Goal: Transaction & Acquisition: Purchase product/service

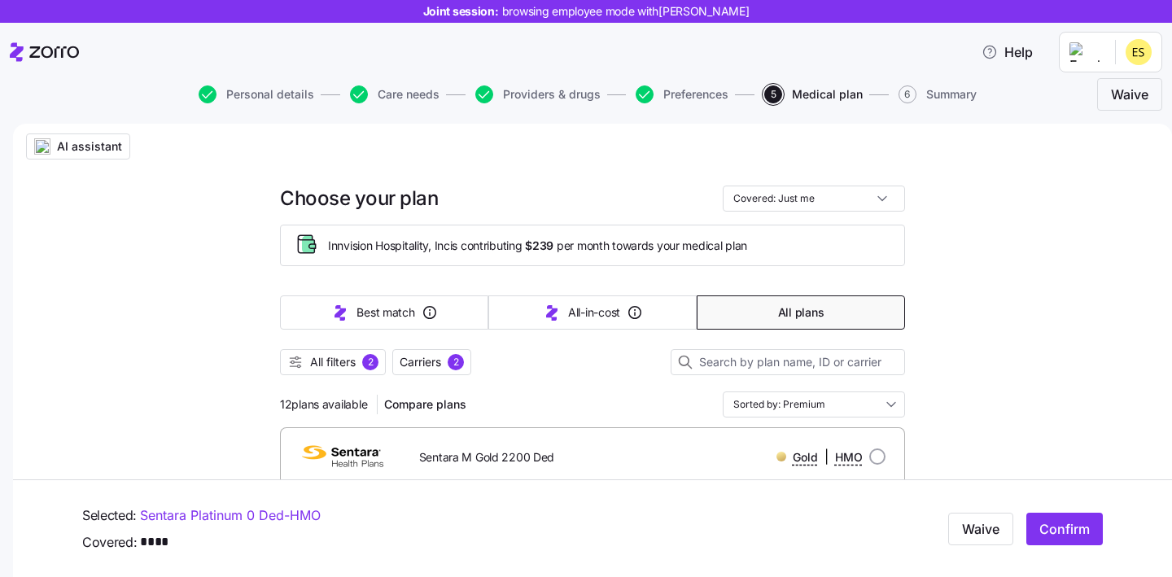
scroll to position [7570, 0]
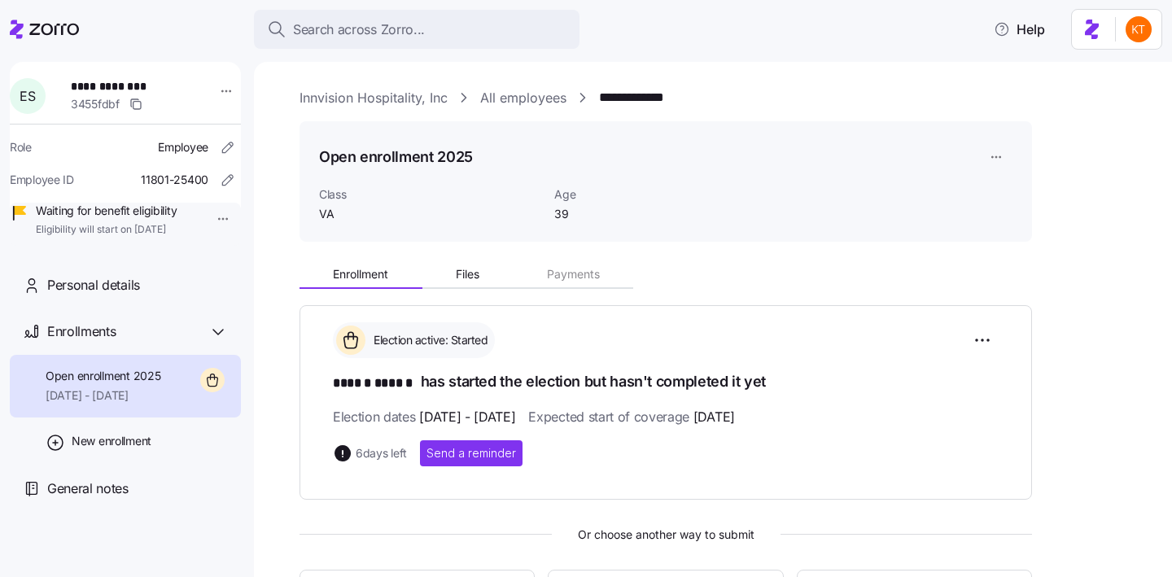
scroll to position [279, 0]
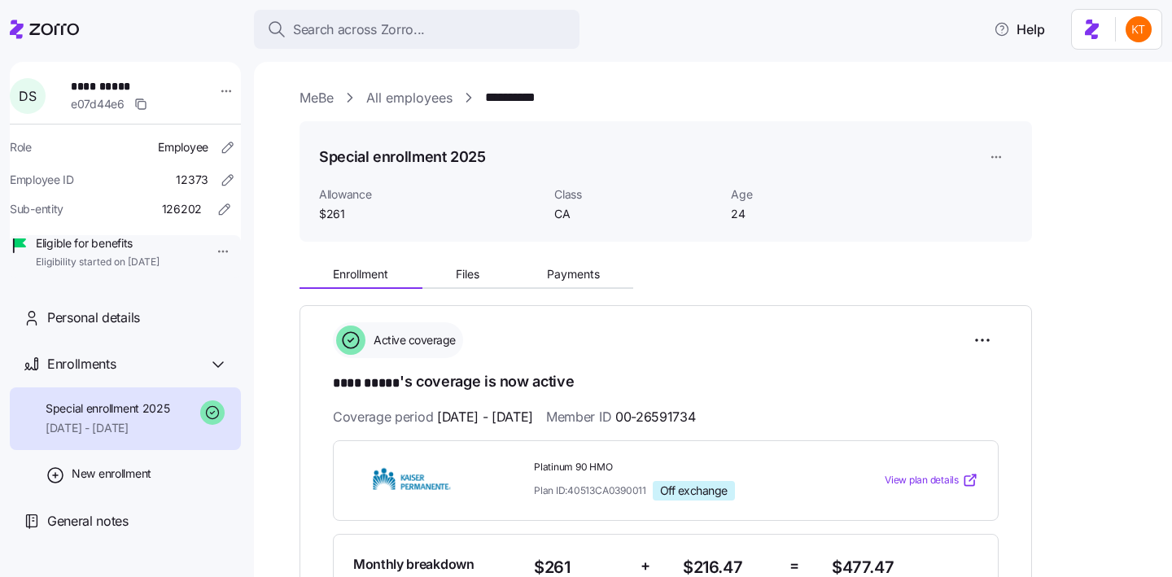
scroll to position [116, 0]
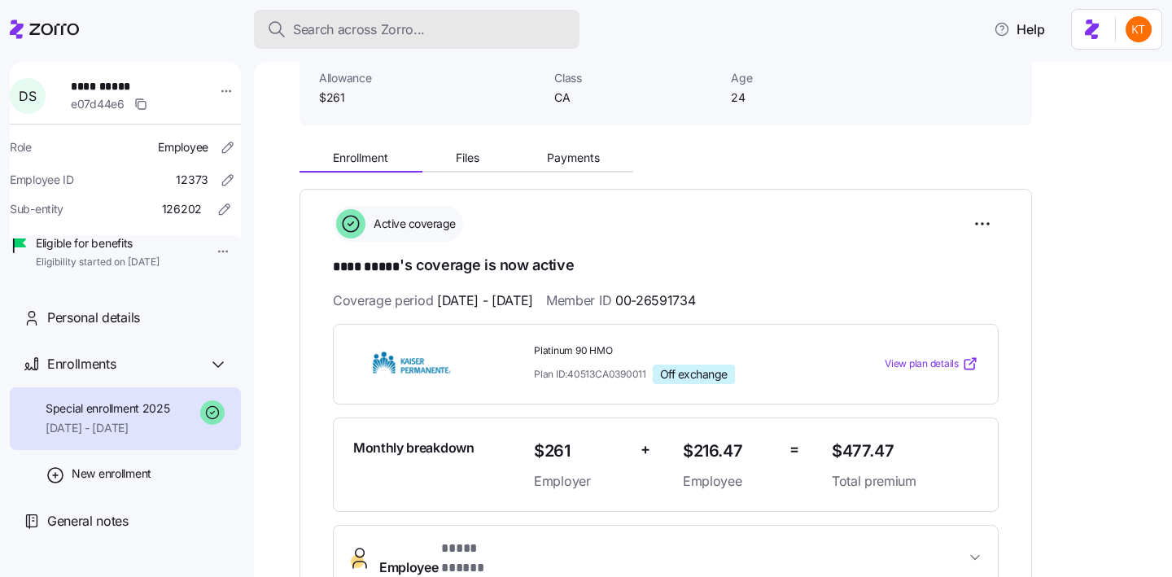
click at [452, 32] on div "Search across Zorro..." at bounding box center [416, 30] width 299 height 20
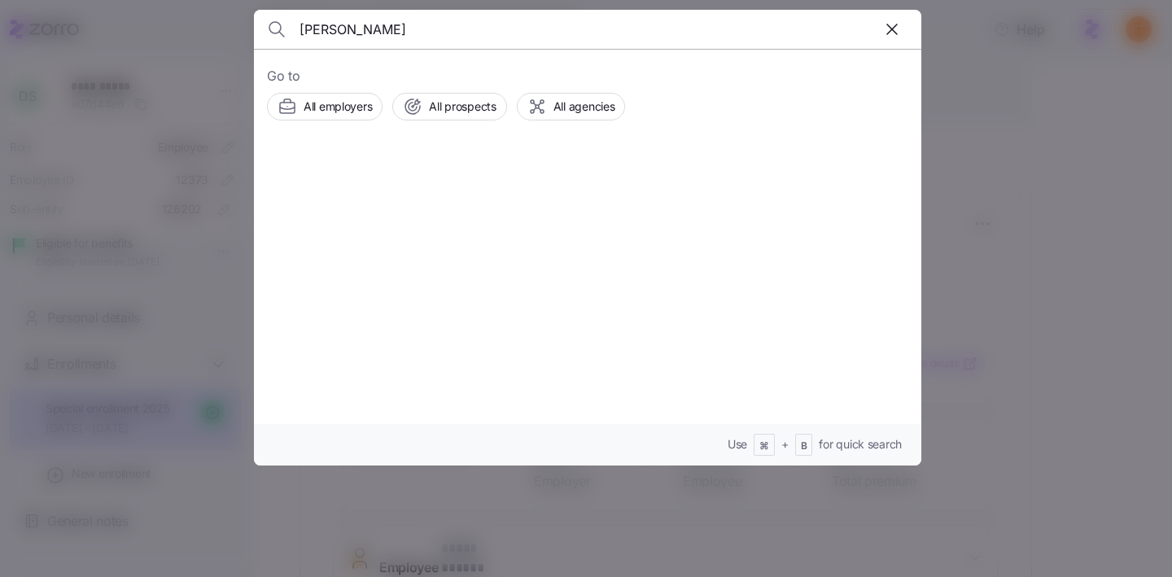
type input "ally ralston"
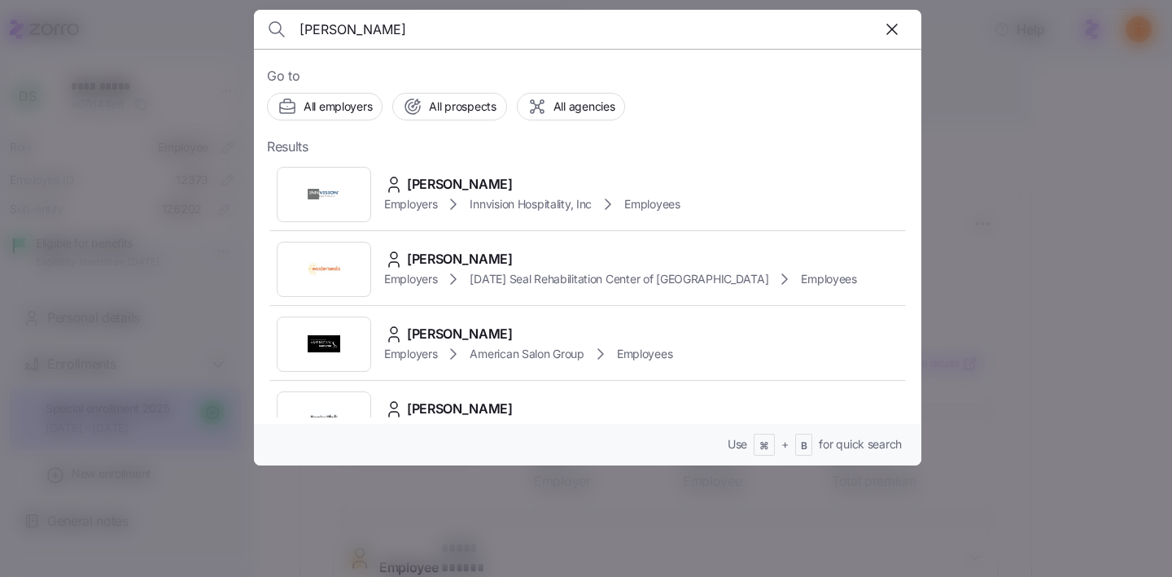
drag, startPoint x: 443, startPoint y: 203, endPoint x: 276, endPoint y: 5, distance: 259.2
click at [443, 202] on div "Employers Innvision Hospitality, Inc Employees" at bounding box center [532, 204] width 296 height 20
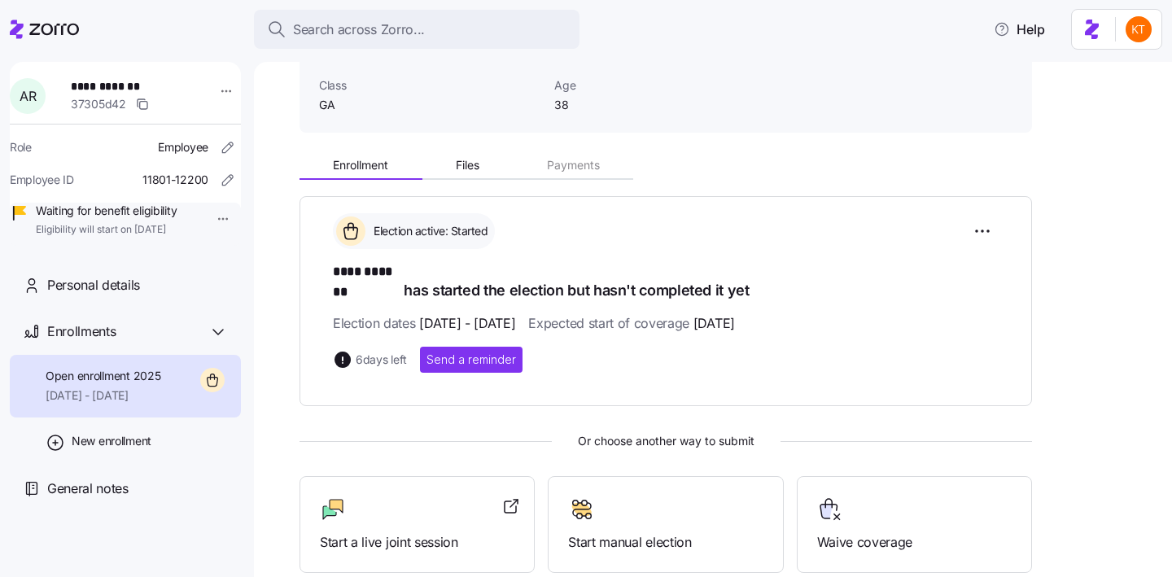
scroll to position [110, 0]
click at [218, 105] on div at bounding box center [227, 96] width 41 height 49
click at [219, 98] on html "**********" at bounding box center [586, 283] width 1172 height 567
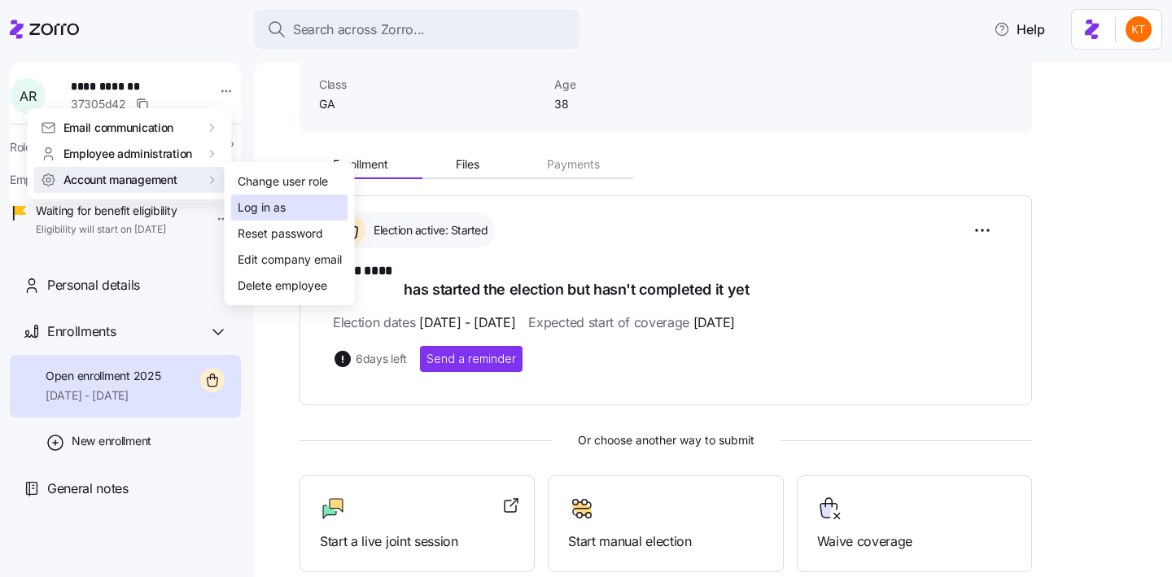
click at [262, 205] on div "Log in as" at bounding box center [262, 208] width 48 height 18
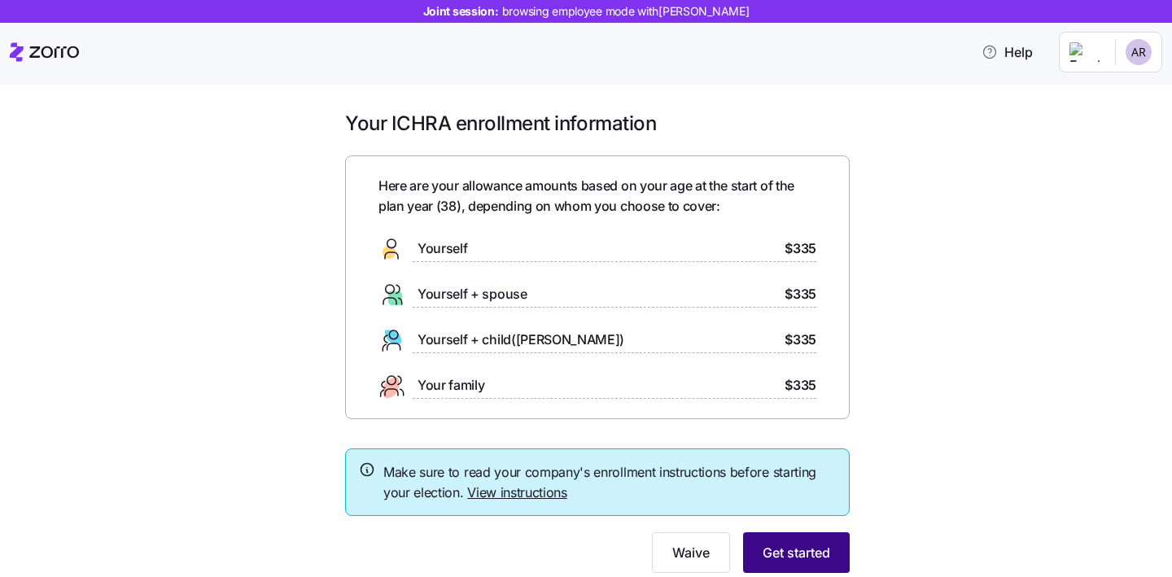
click at [764, 561] on span "Get started" at bounding box center [796, 553] width 68 height 20
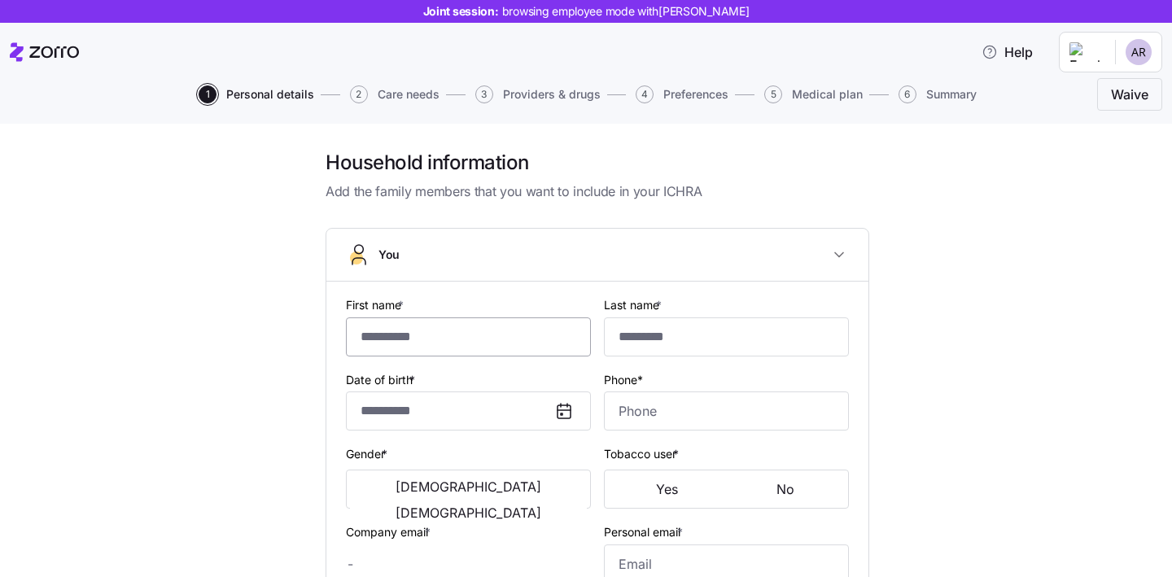
type input "****"
type input "*******"
type input "aralston@innvision.net"
type input "allyralston@gmail.com"
type input "**********"
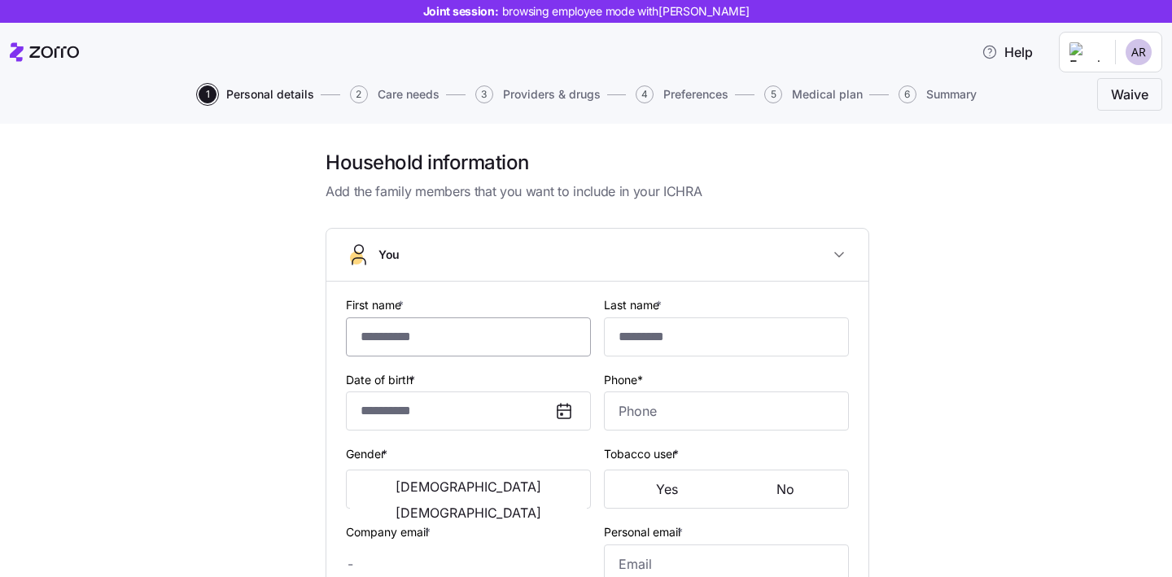
checkbox input "true"
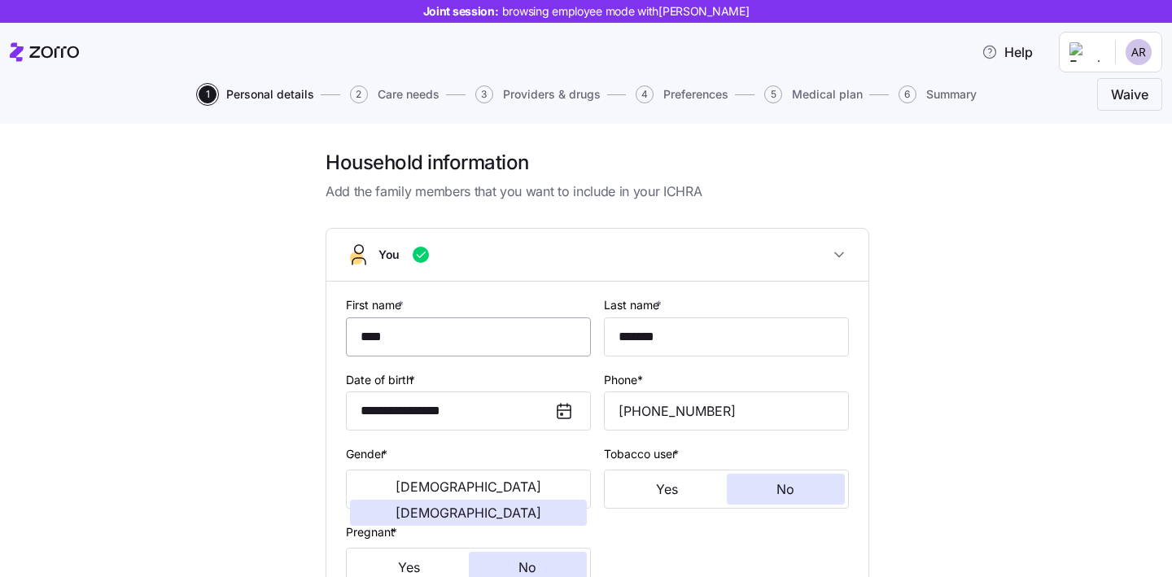
type input "**********"
type input "(770) 584-4825"
type input "US citizen"
type input "Single"
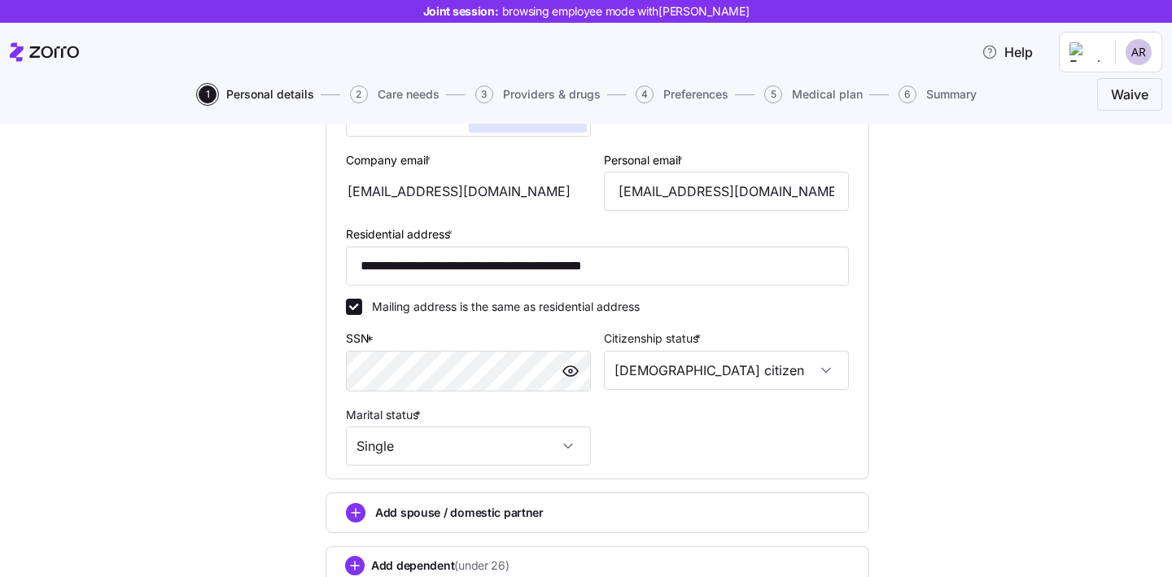
scroll to position [539, 0]
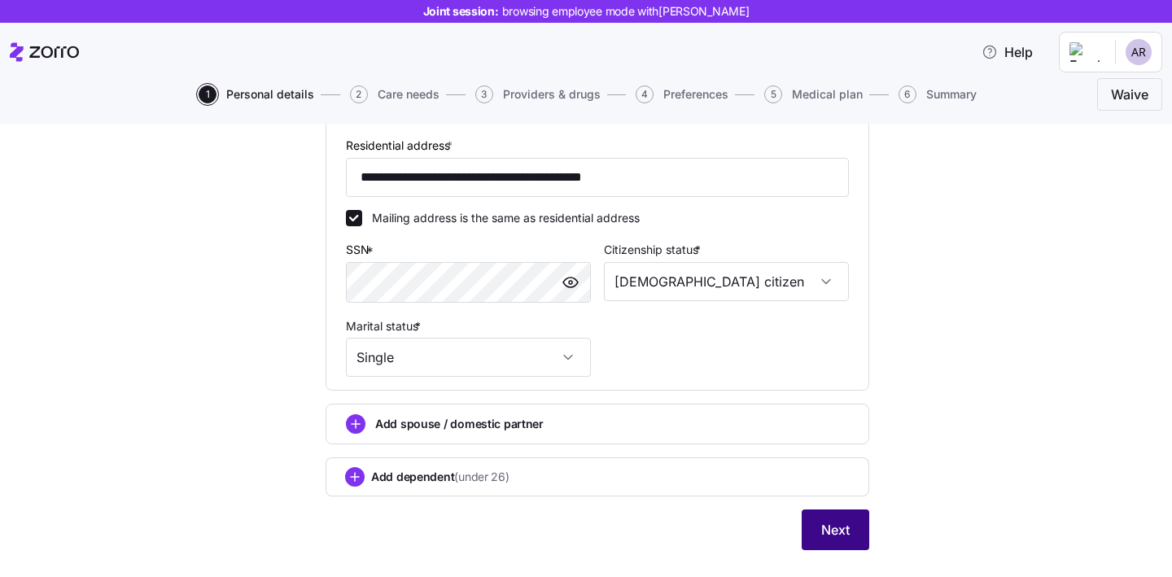
click at [840, 531] on span "Next" at bounding box center [835, 530] width 28 height 20
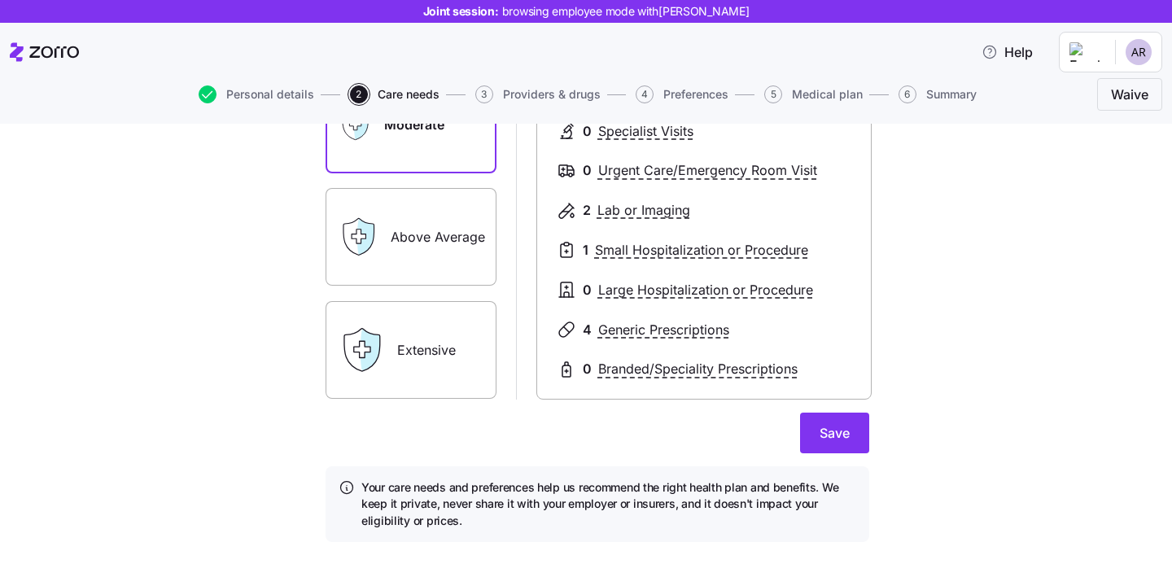
scroll to position [288, 0]
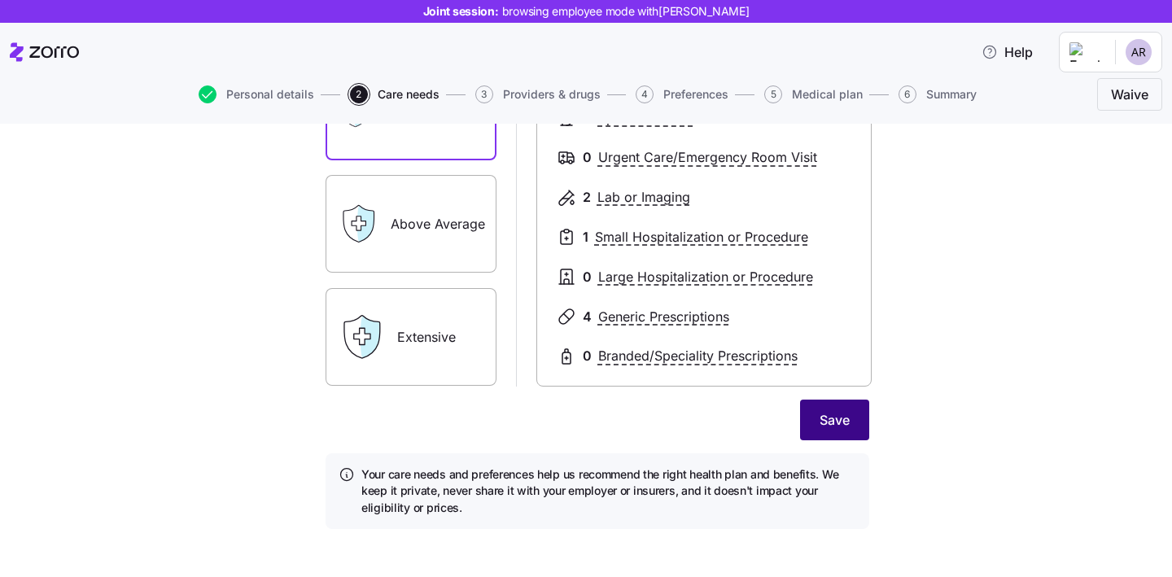
click at [836, 410] on span "Save" at bounding box center [834, 420] width 30 height 20
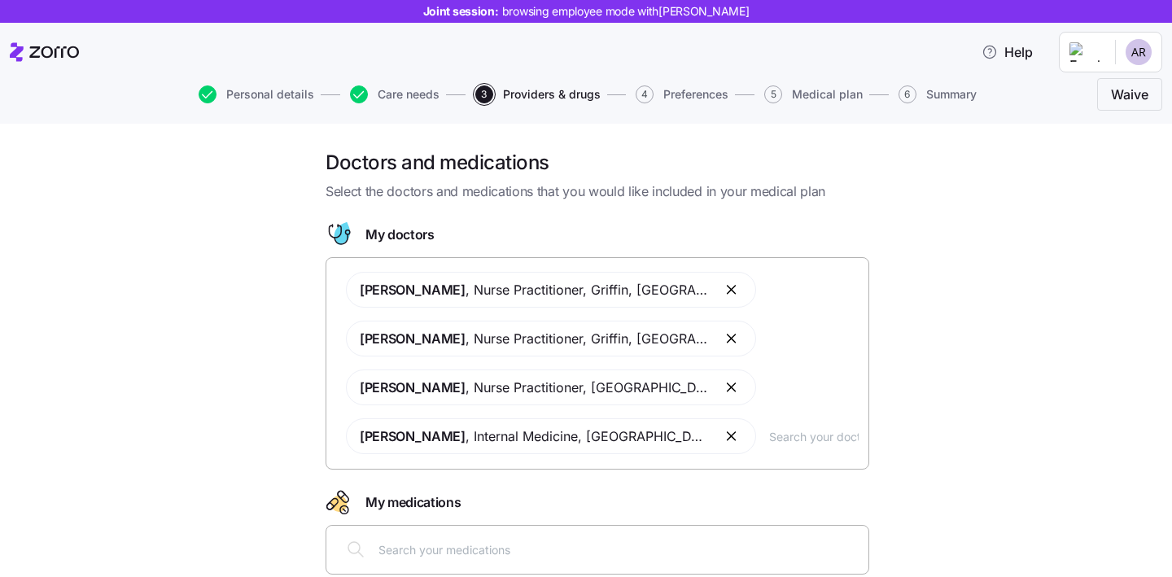
scroll to position [116, 0]
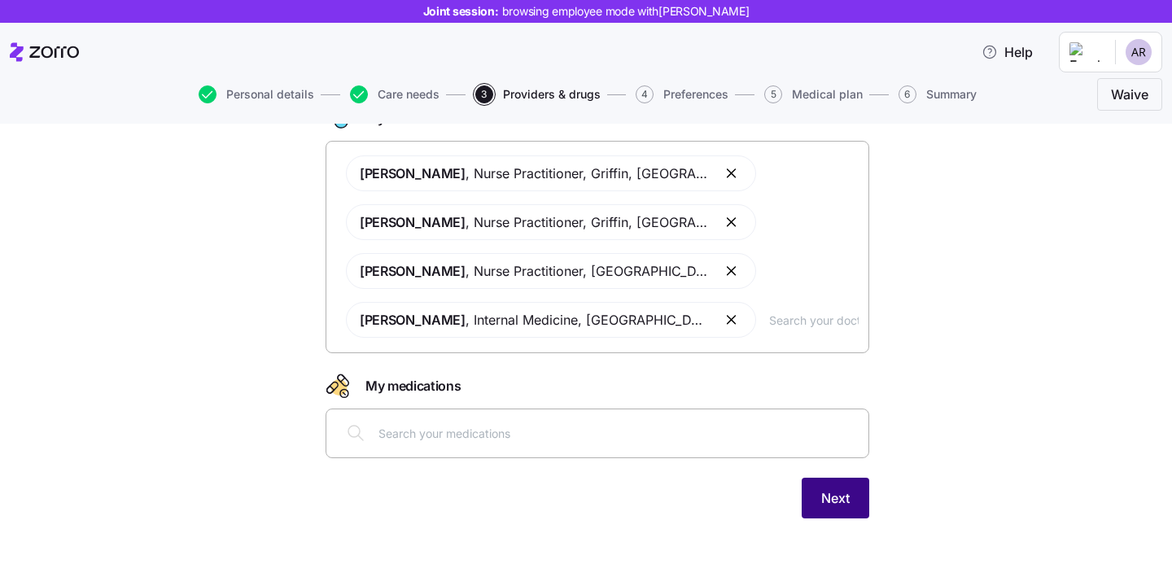
click at [845, 486] on button "Next" at bounding box center [835, 498] width 68 height 41
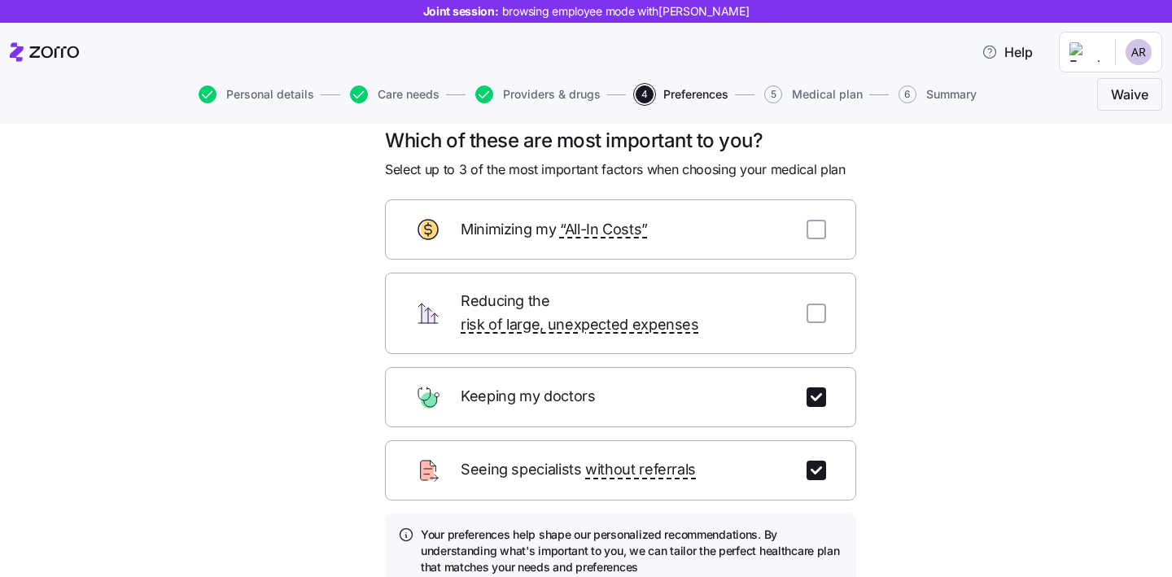
scroll to position [148, 0]
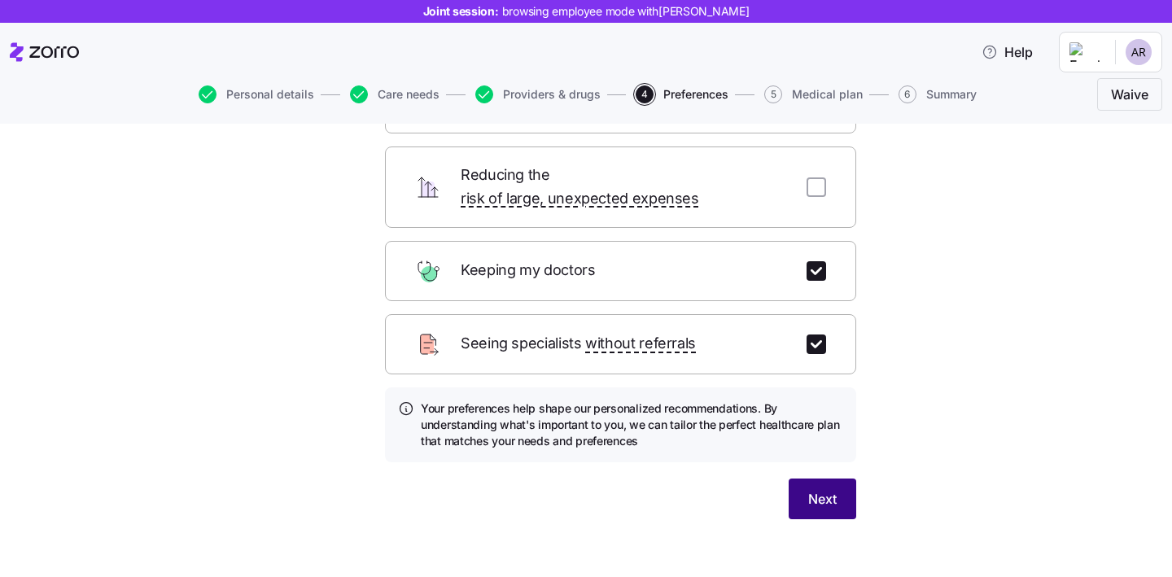
click at [842, 483] on button "Next" at bounding box center [822, 498] width 68 height 41
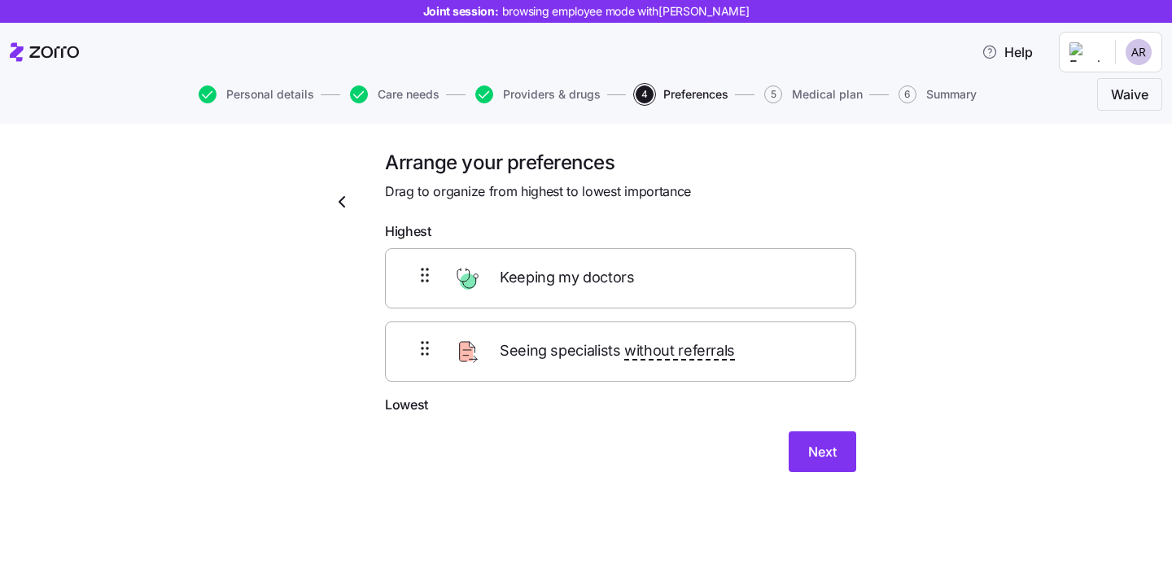
scroll to position [0, 0]
click at [831, 438] on button "Next" at bounding box center [822, 451] width 68 height 41
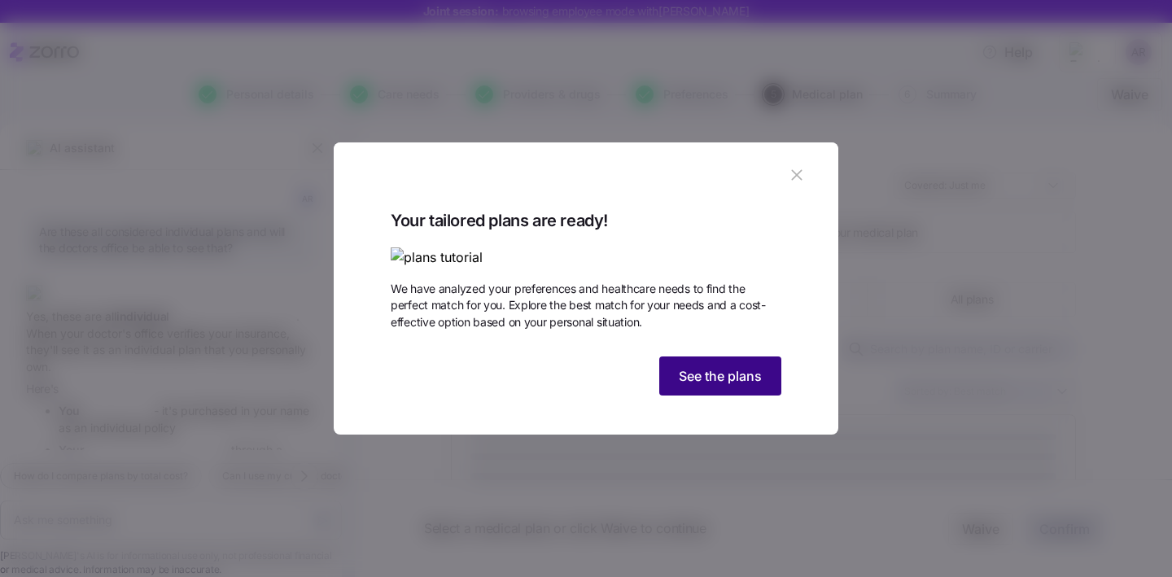
click at [713, 386] on span "See the plans" at bounding box center [720, 376] width 83 height 20
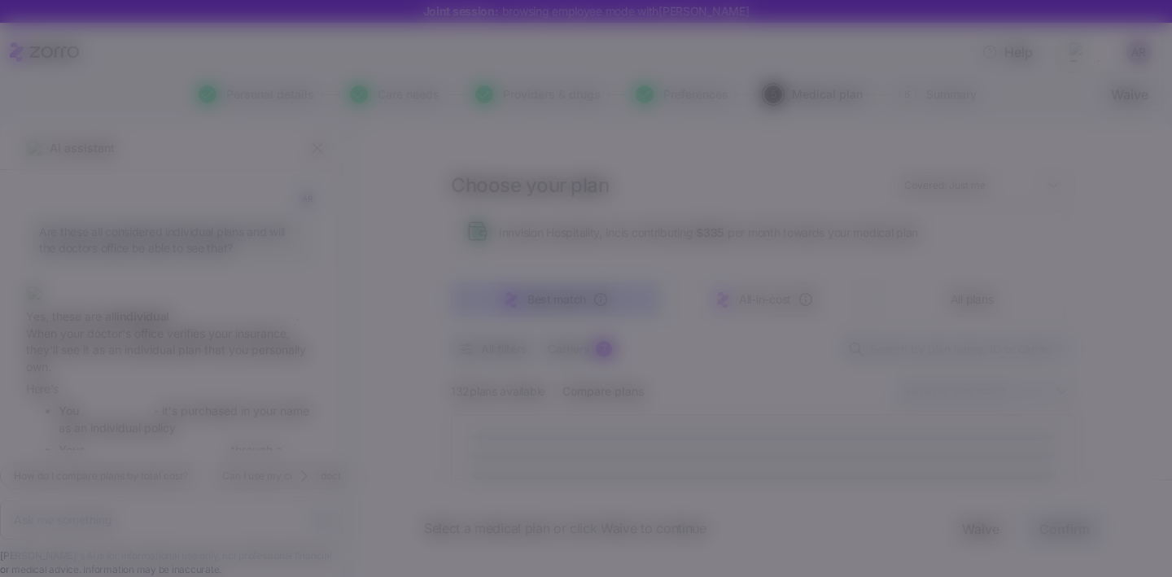
click at [798, 166] on icon "button" at bounding box center [797, 175] width 18 height 18
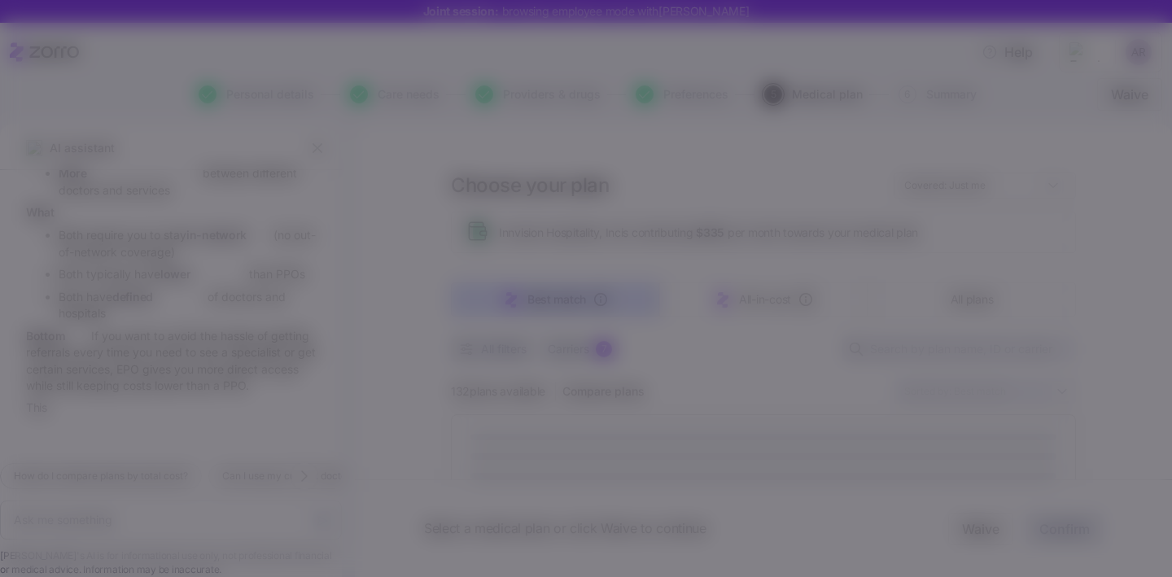
click at [316, 145] on icon "button" at bounding box center [317, 148] width 16 height 16
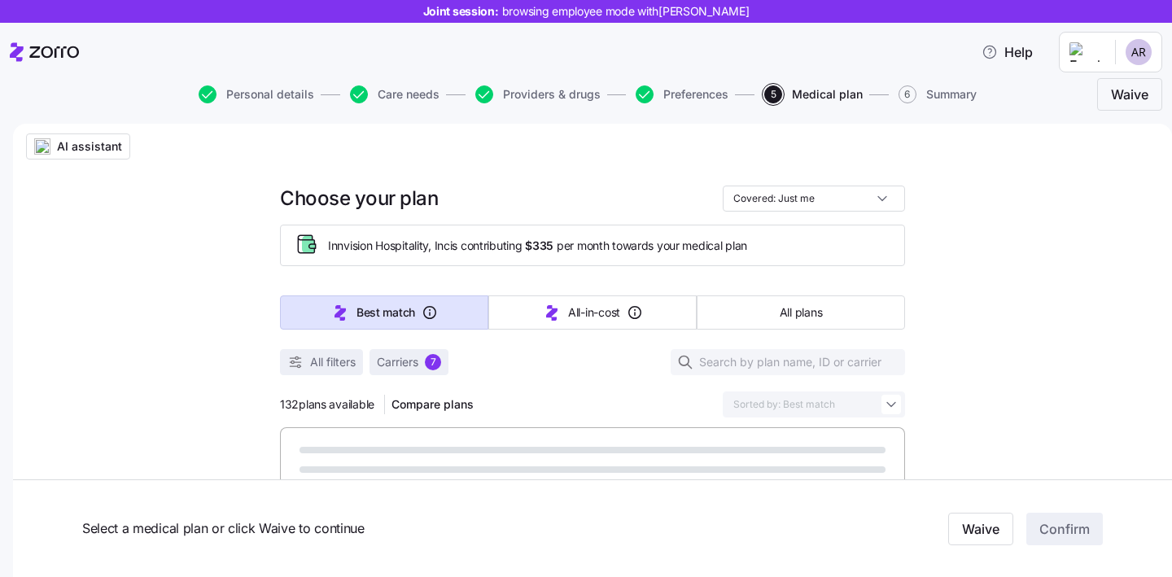
type textarea "x"
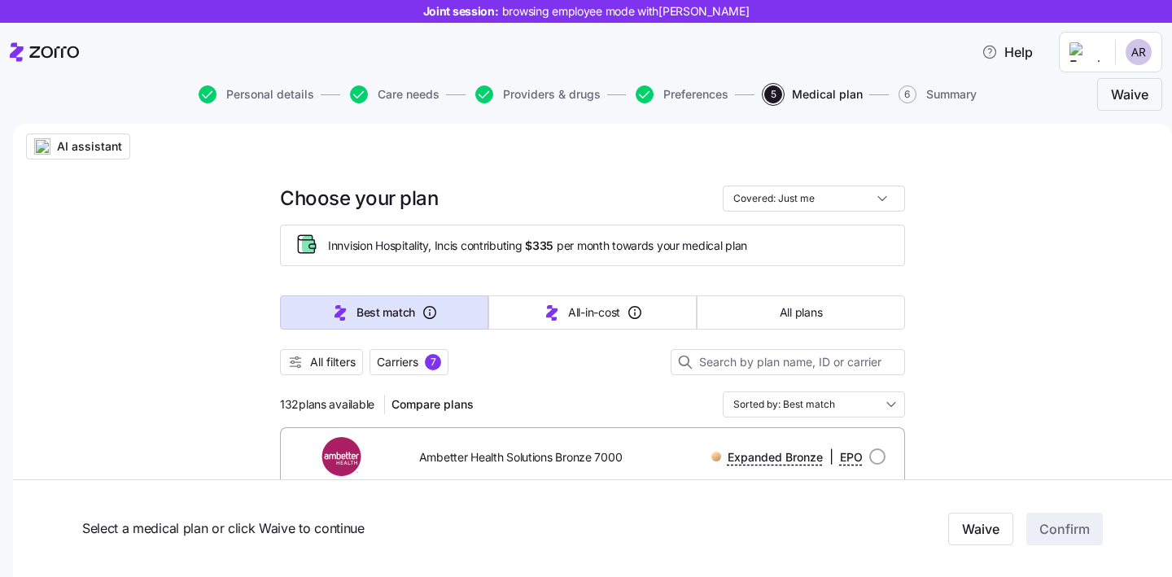
scroll to position [203, 0]
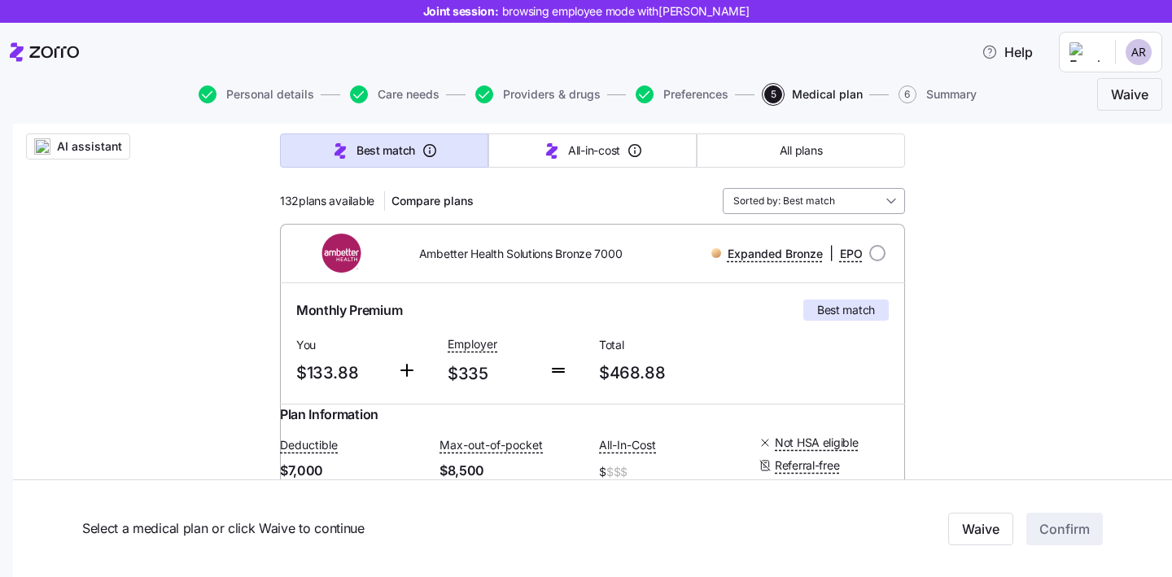
click at [834, 200] on input "Sorted by: Best match" at bounding box center [814, 201] width 182 height 26
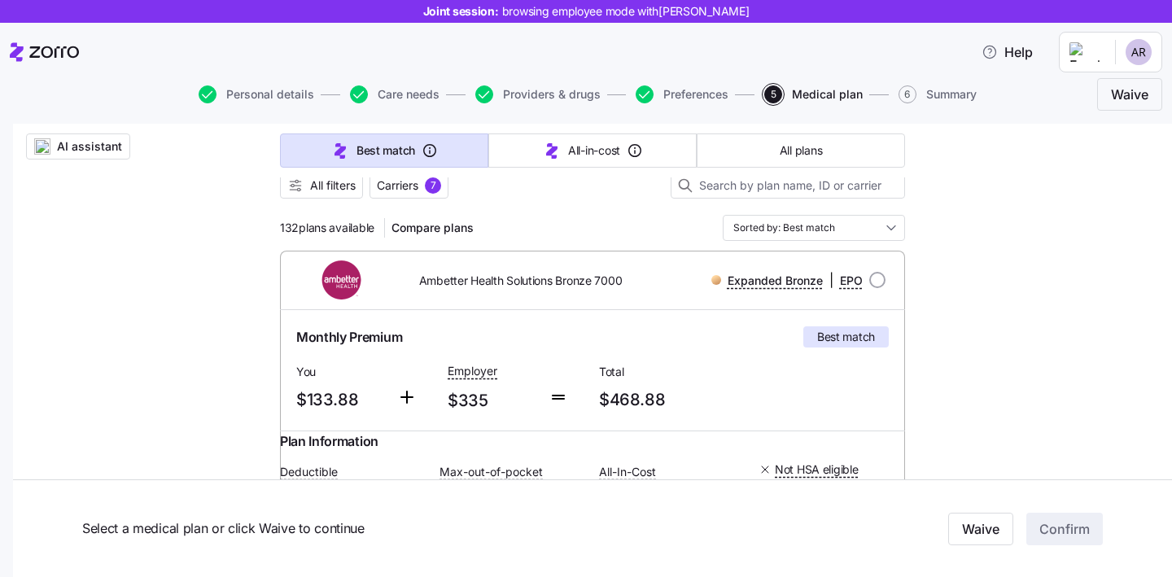
scroll to position [0, 0]
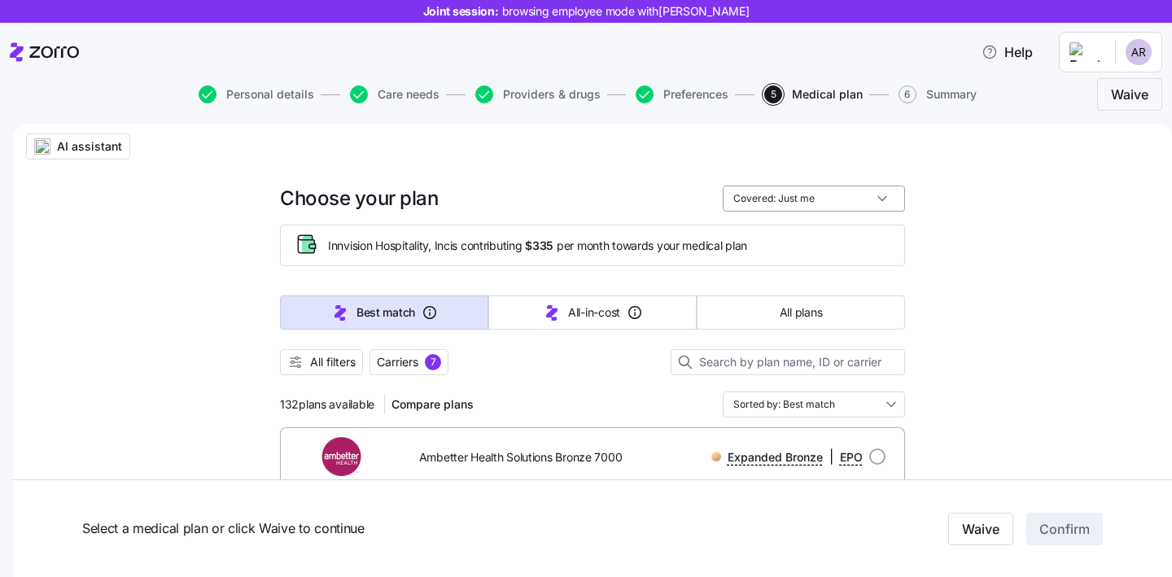
click at [853, 203] on input "Covered: Just me" at bounding box center [814, 199] width 182 height 26
drag, startPoint x: 953, startPoint y: 335, endPoint x: 849, endPoint y: 387, distance: 116.4
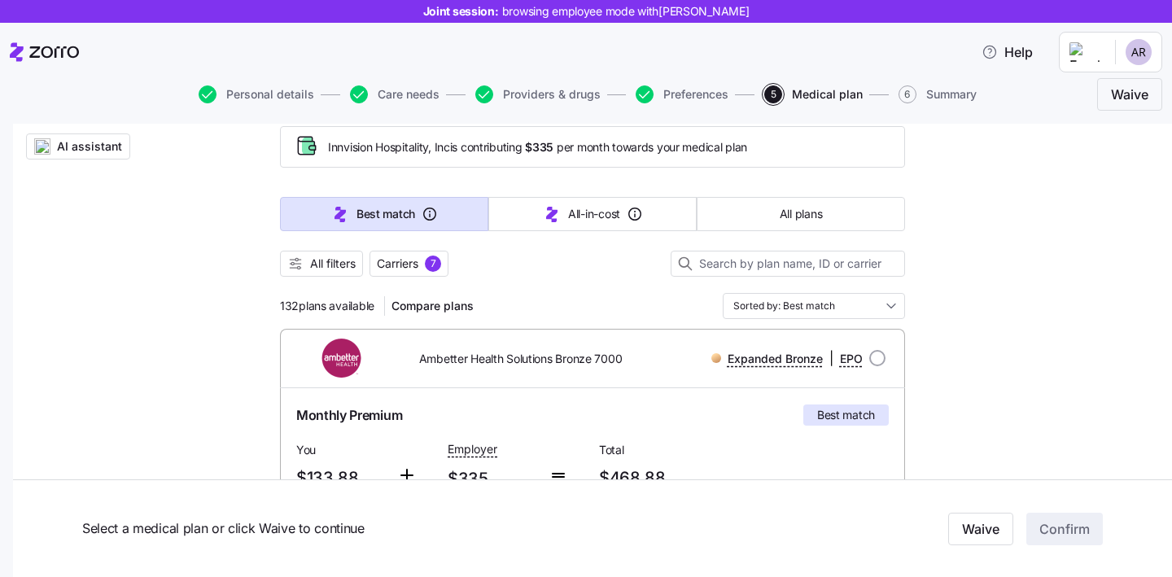
scroll to position [3, 0]
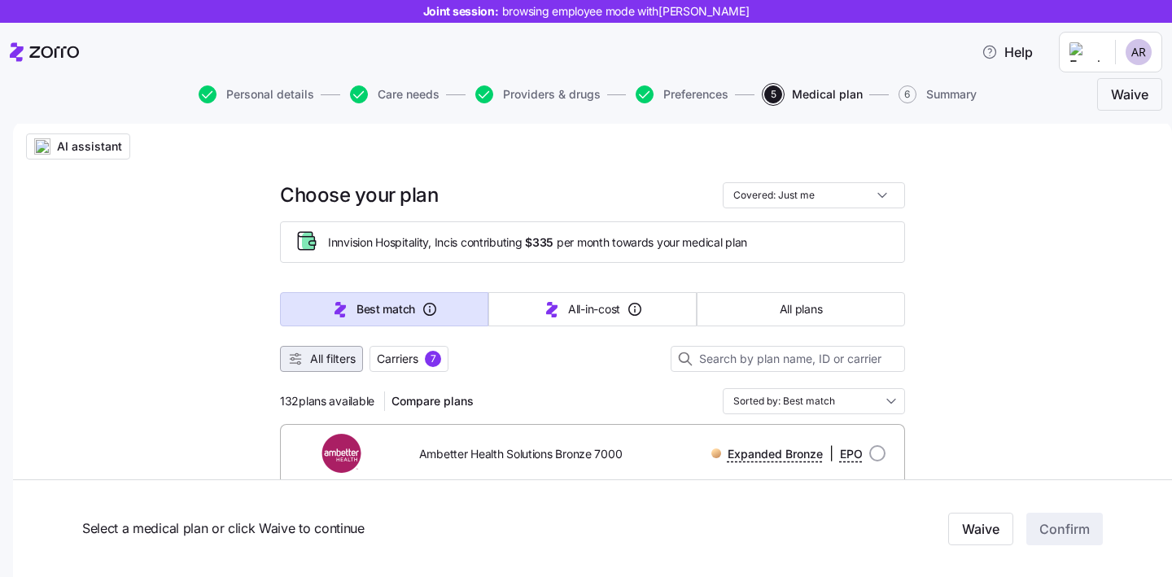
click at [310, 364] on span "All filters" at bounding box center [333, 359] width 46 height 16
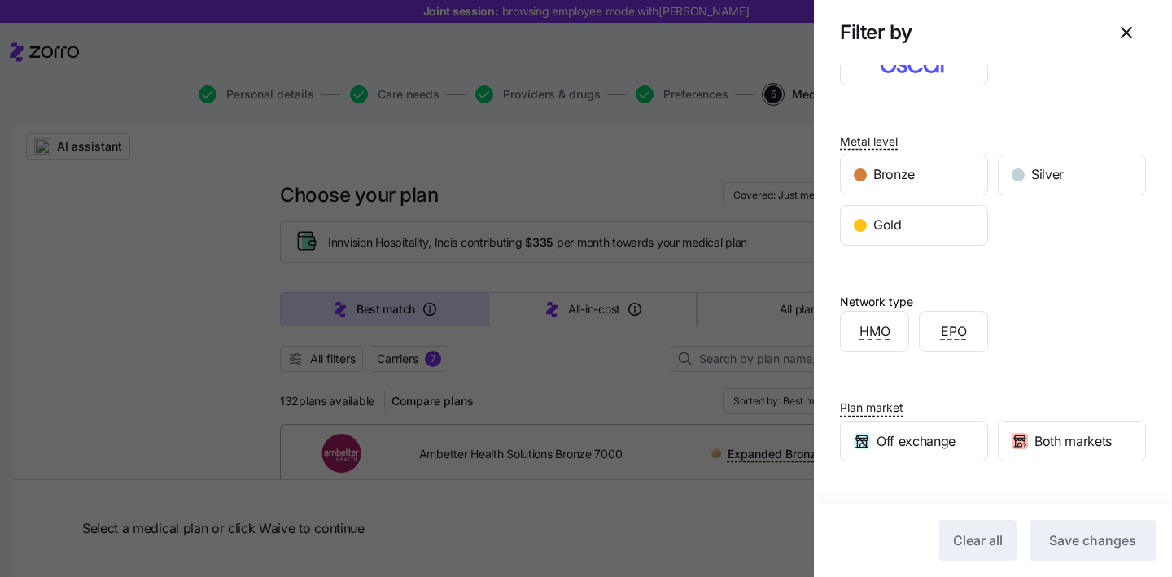
scroll to position [210, 0]
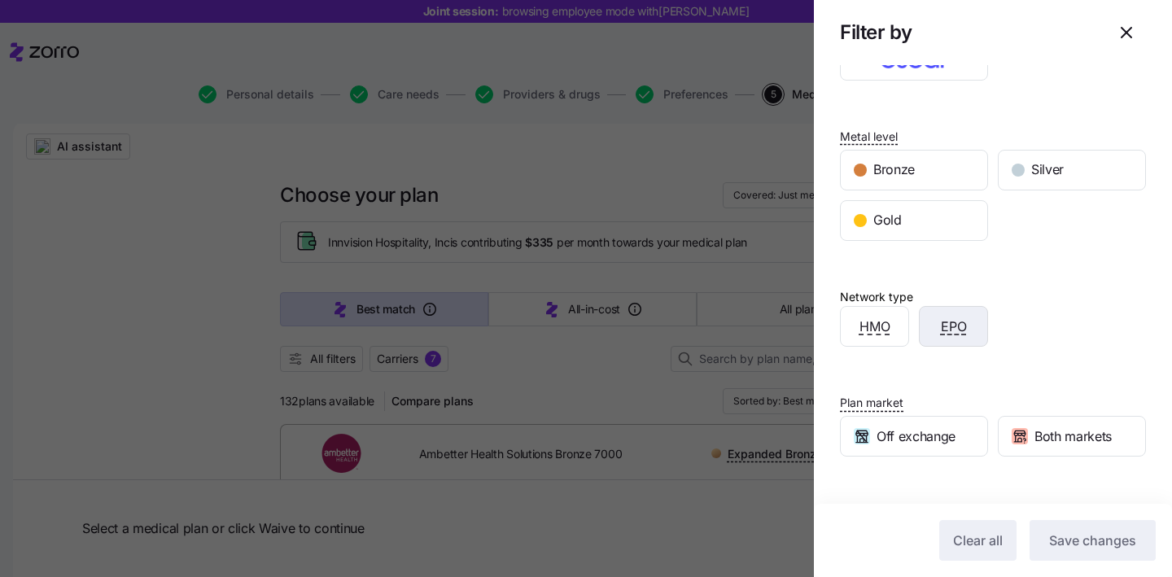
click at [968, 325] on div "EPO" at bounding box center [953, 326] width 68 height 39
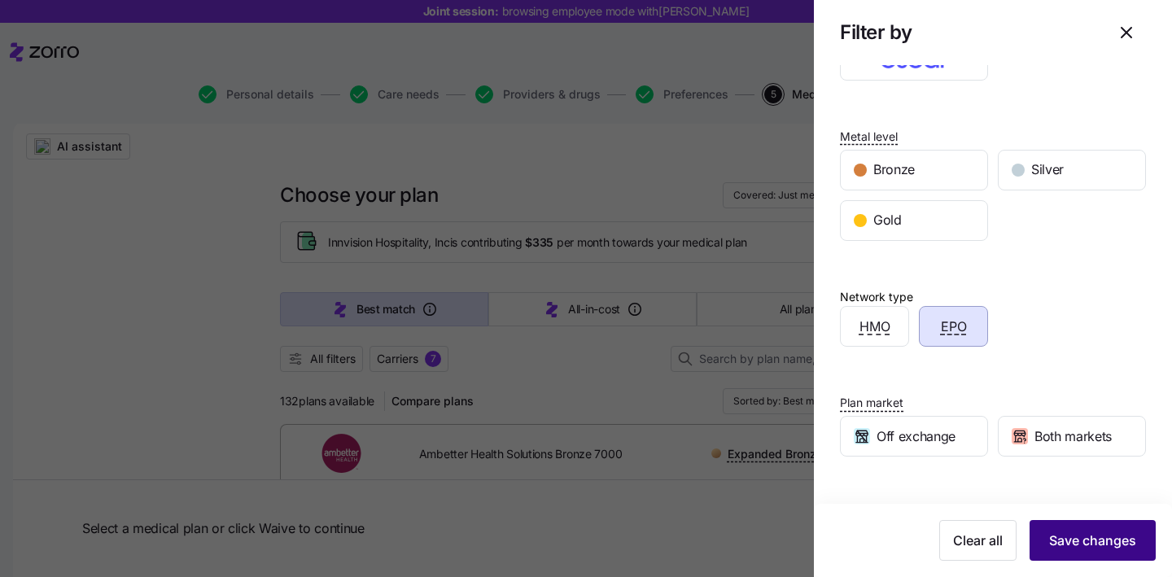
click at [1099, 545] on span "Save changes" at bounding box center [1092, 541] width 87 height 20
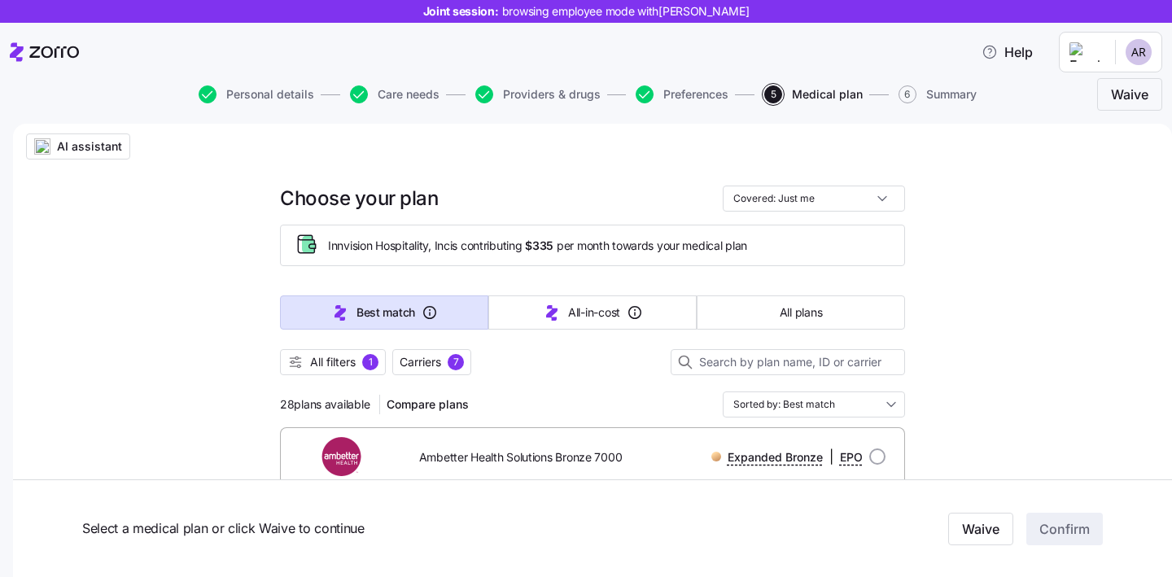
scroll to position [540, 0]
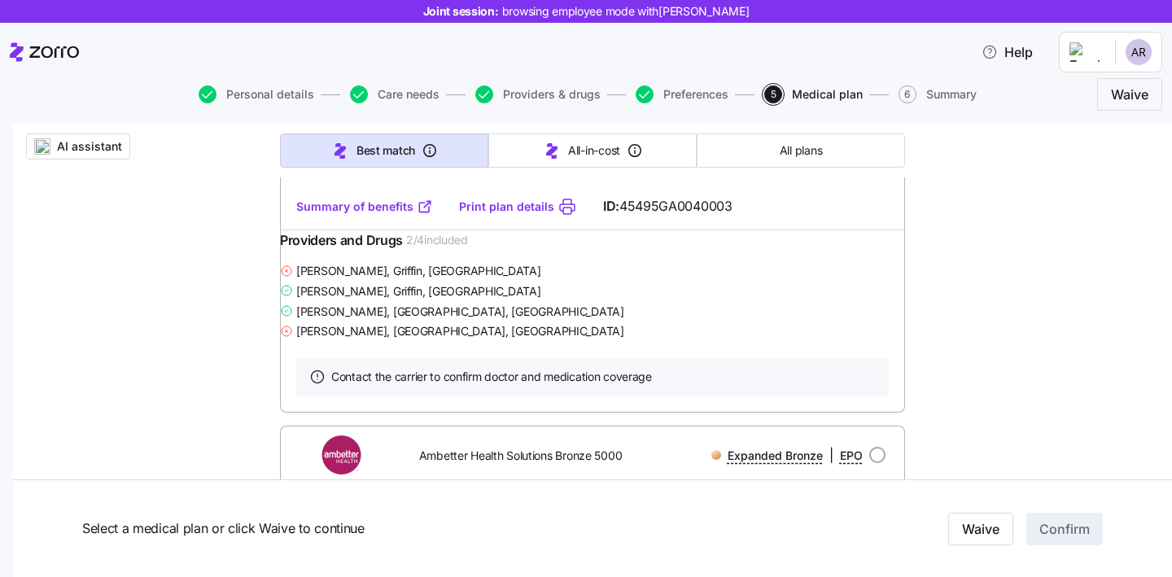
click at [386, 215] on link "Summary of benefits" at bounding box center [364, 207] width 137 height 16
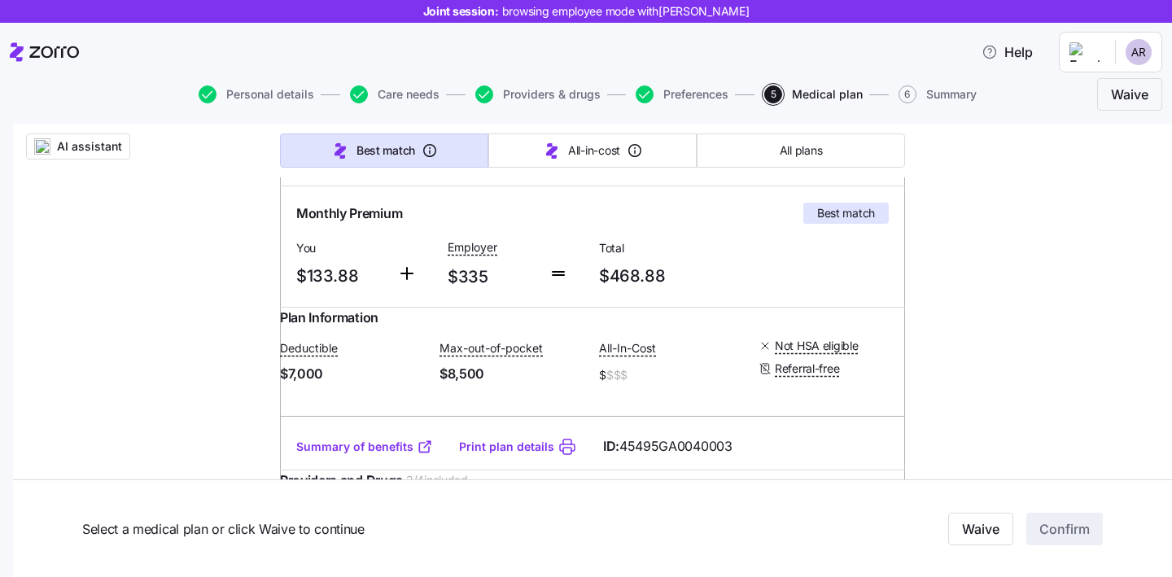
scroll to position [0, 0]
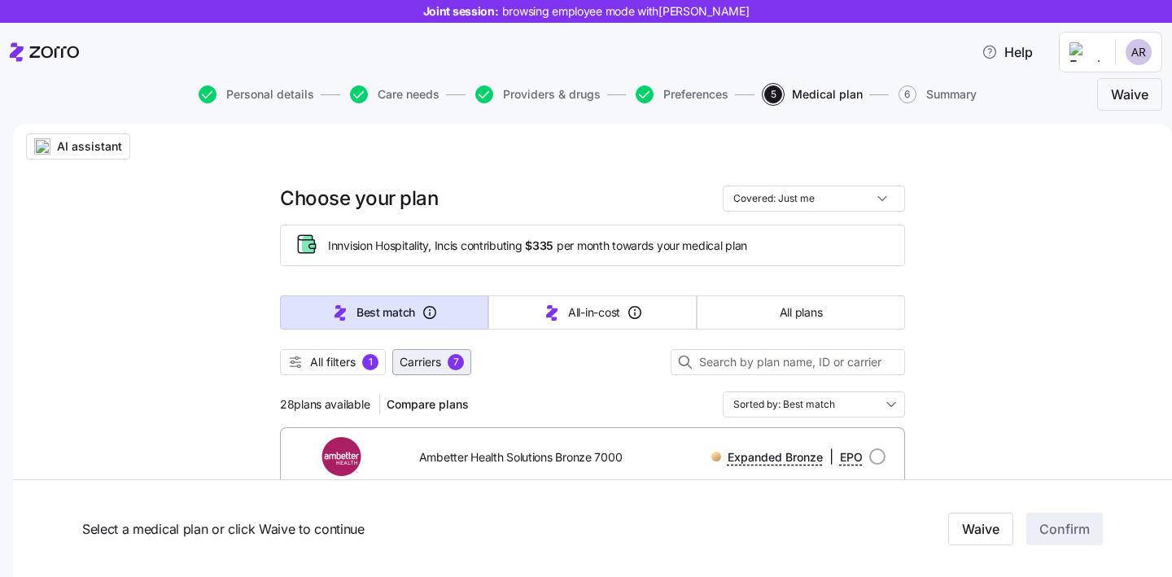
click at [462, 359] on button "Carriers 7" at bounding box center [431, 362] width 79 height 26
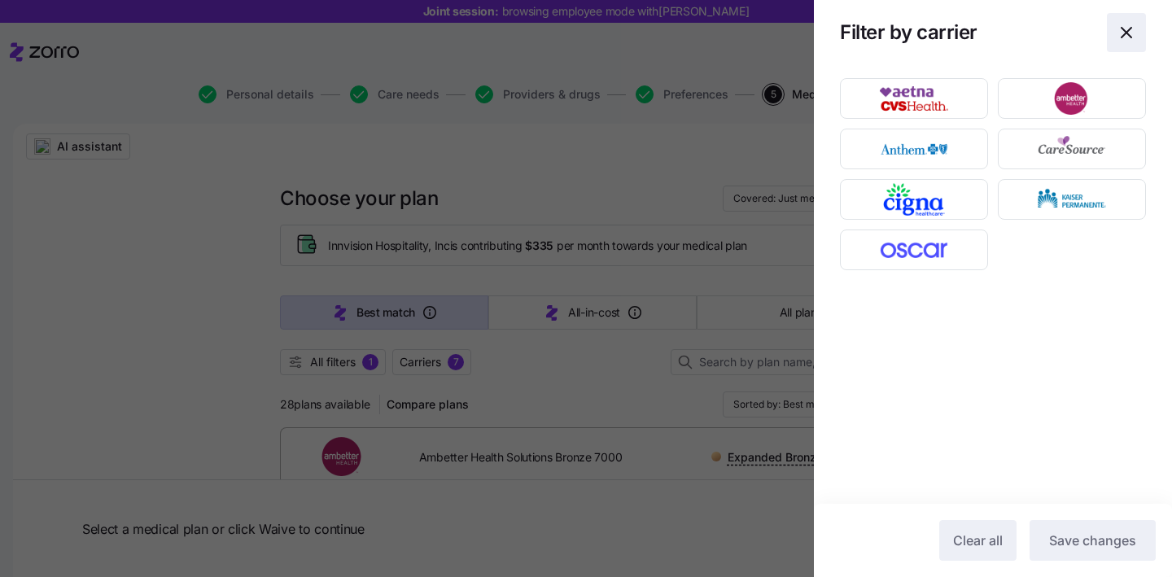
click at [1123, 33] on icon "button" at bounding box center [1126, 33] width 20 height 20
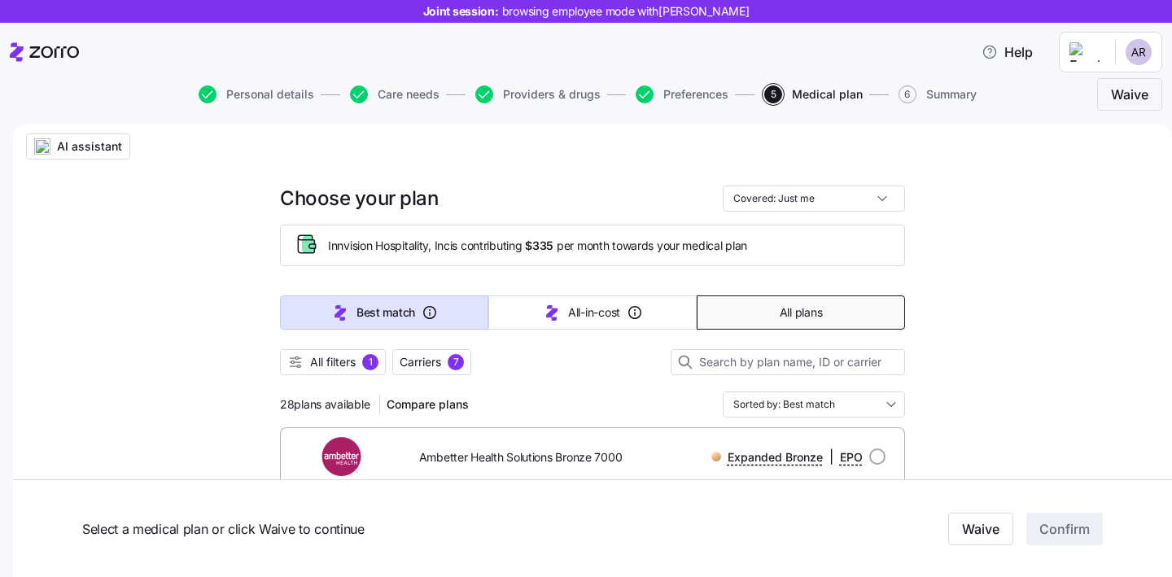
drag, startPoint x: 362, startPoint y: 371, endPoint x: 710, endPoint y: 322, distance: 351.7
click at [362, 371] on button "All filters 1" at bounding box center [333, 362] width 106 height 26
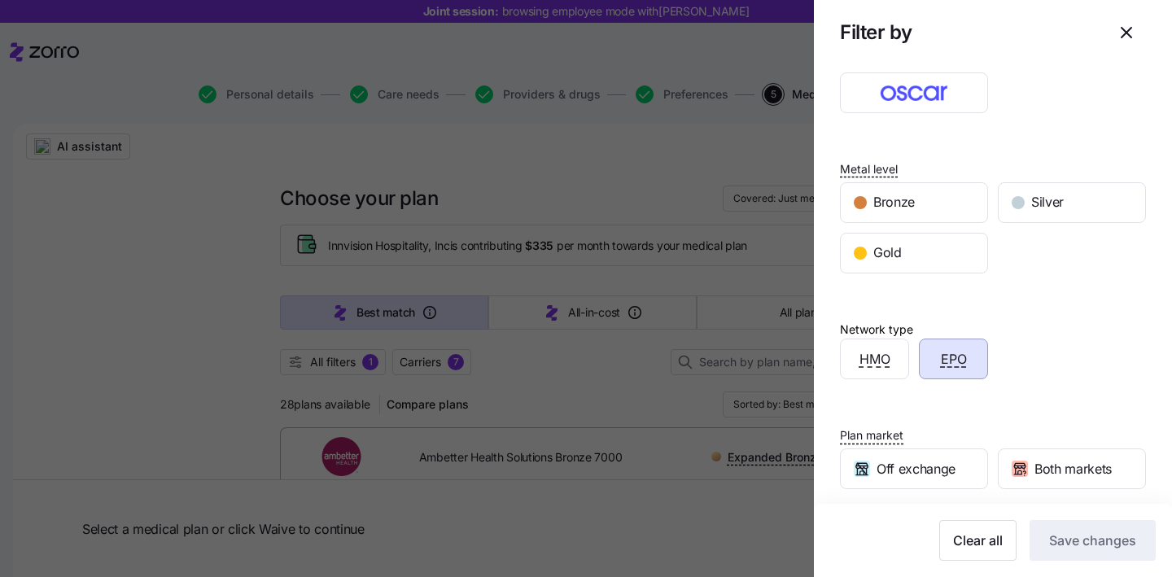
scroll to position [299, 0]
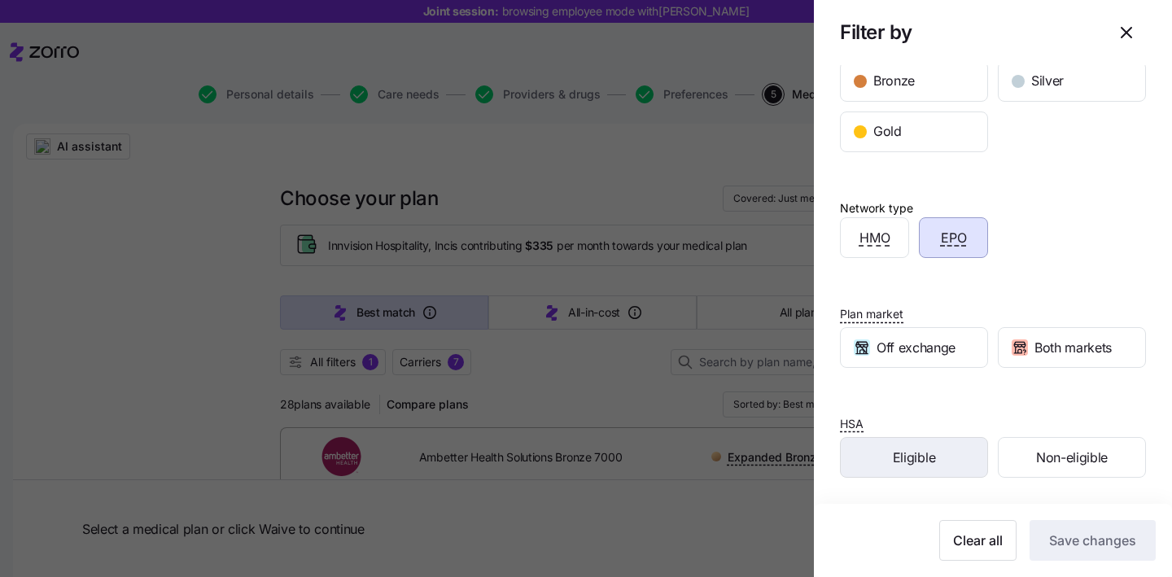
click at [913, 474] on div "Eligible" at bounding box center [914, 457] width 146 height 39
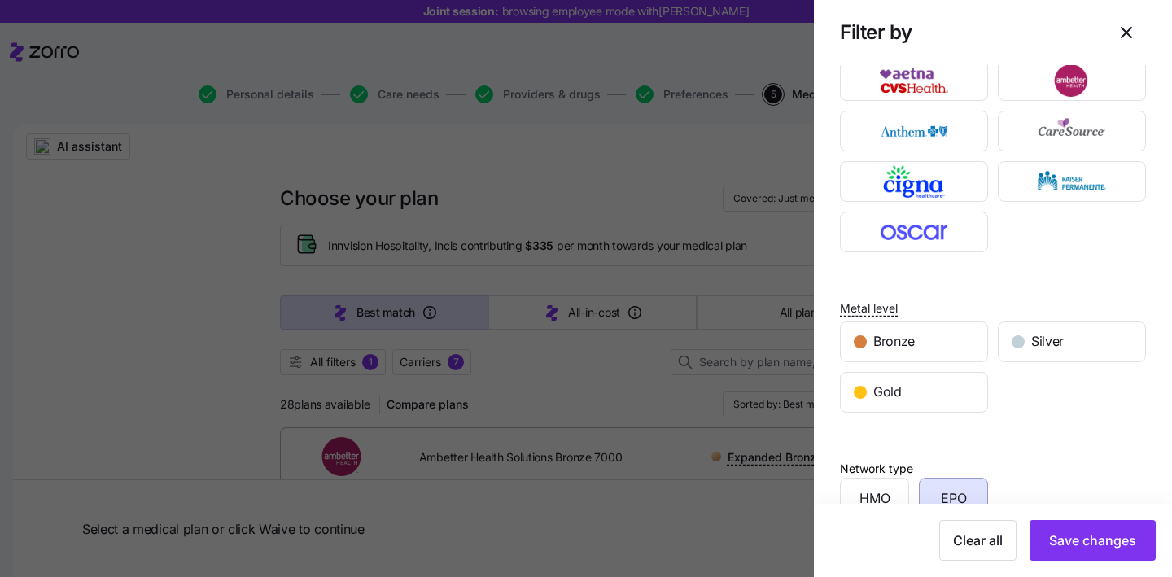
scroll to position [55, 0]
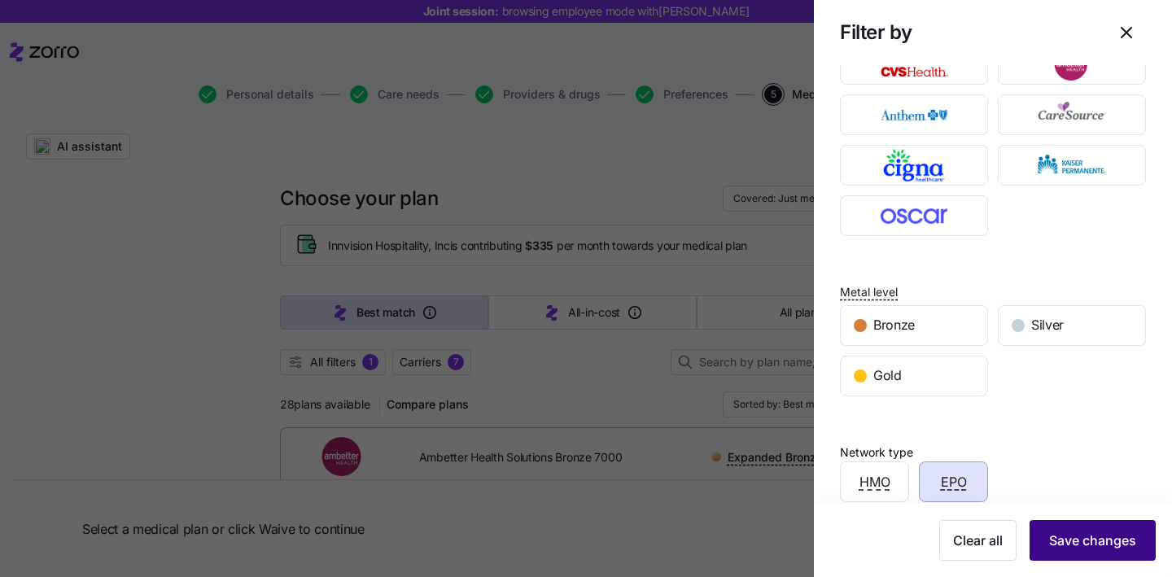
click at [1065, 560] on button "Save changes" at bounding box center [1092, 540] width 126 height 41
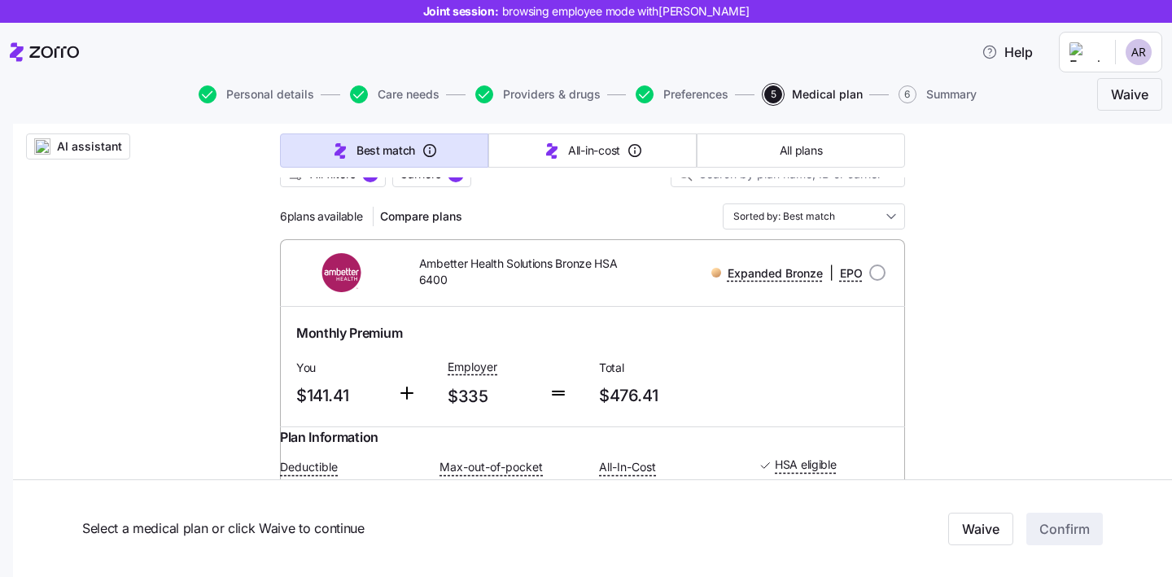
scroll to position [190, 0]
